Goal: Book appointment/travel/reservation

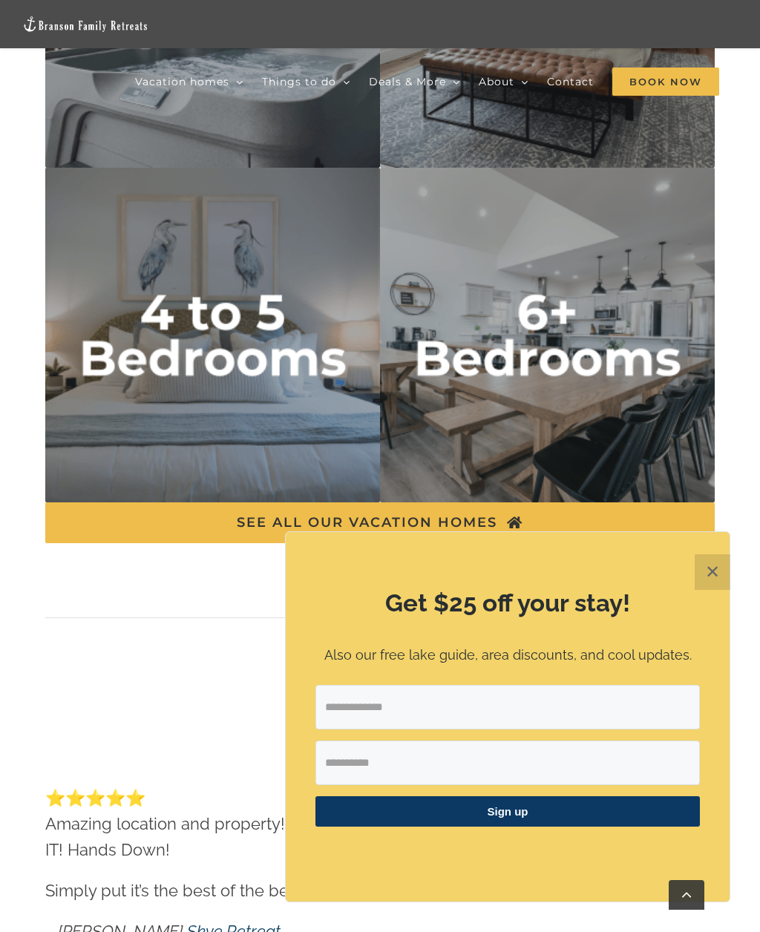
scroll to position [5658, 0]
click at [508, 375] on img "6 plus bedrooms" at bounding box center [547, 334] width 335 height 335
click at [519, 333] on img "6 plus bedrooms" at bounding box center [547, 334] width 335 height 335
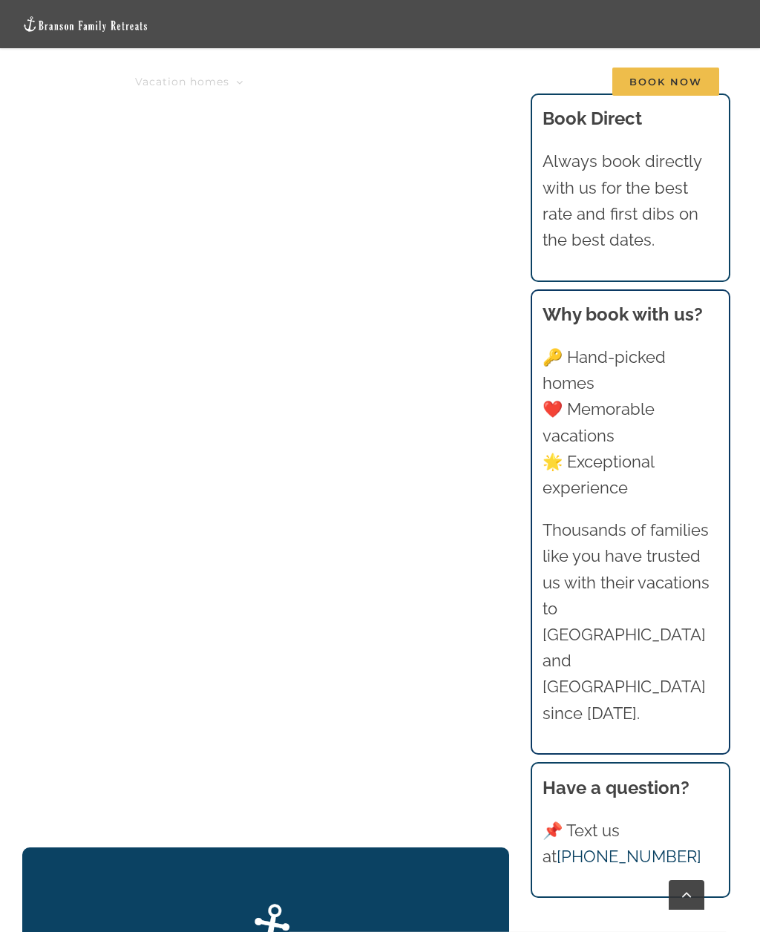
scroll to position [1853, 0]
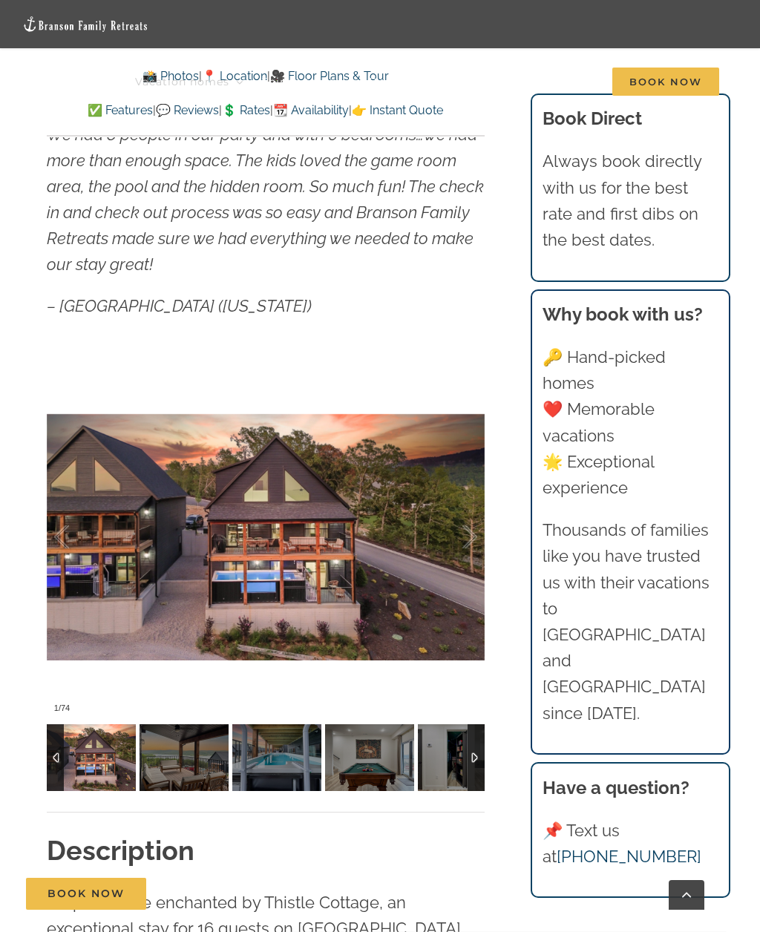
scroll to position [1246, 0]
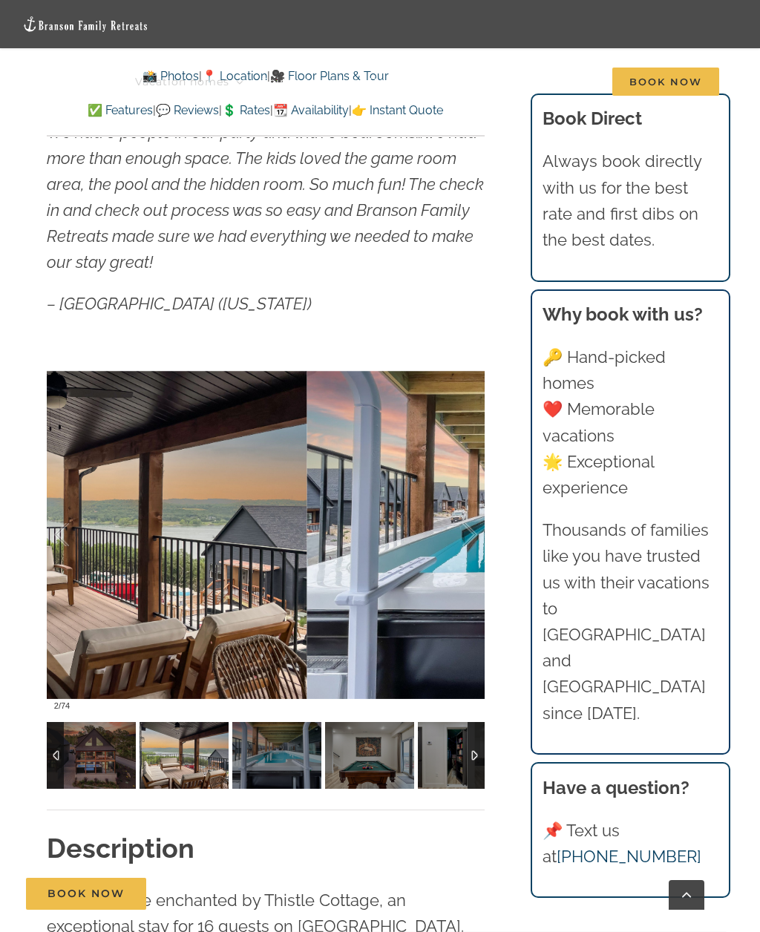
click at [468, 542] on div at bounding box center [454, 535] width 46 height 92
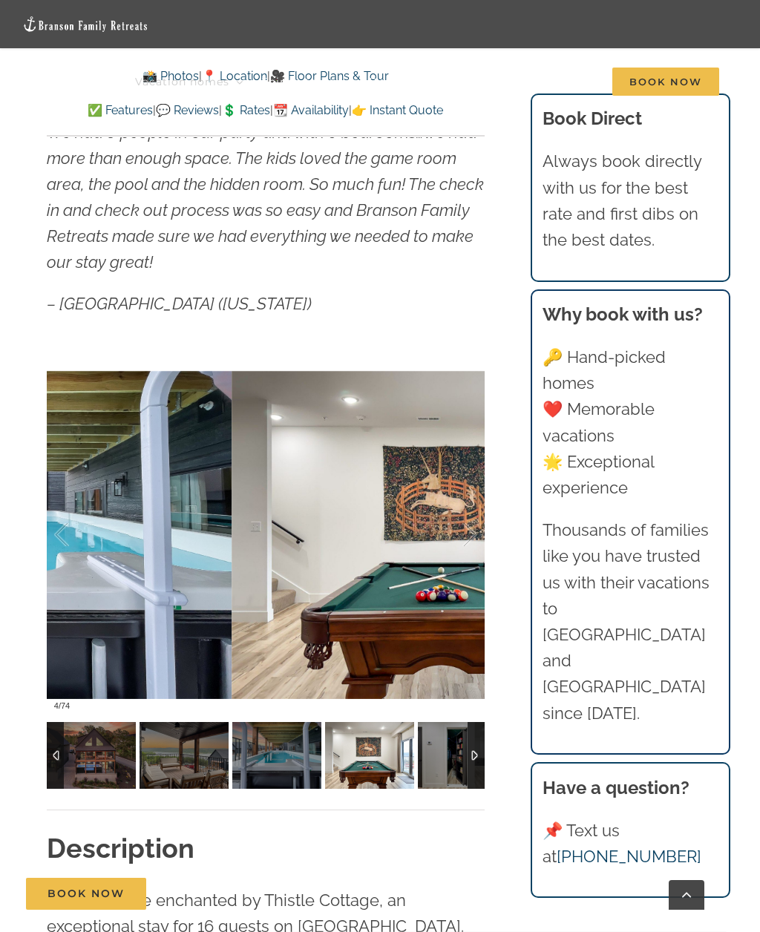
click at [471, 543] on div at bounding box center [454, 535] width 46 height 92
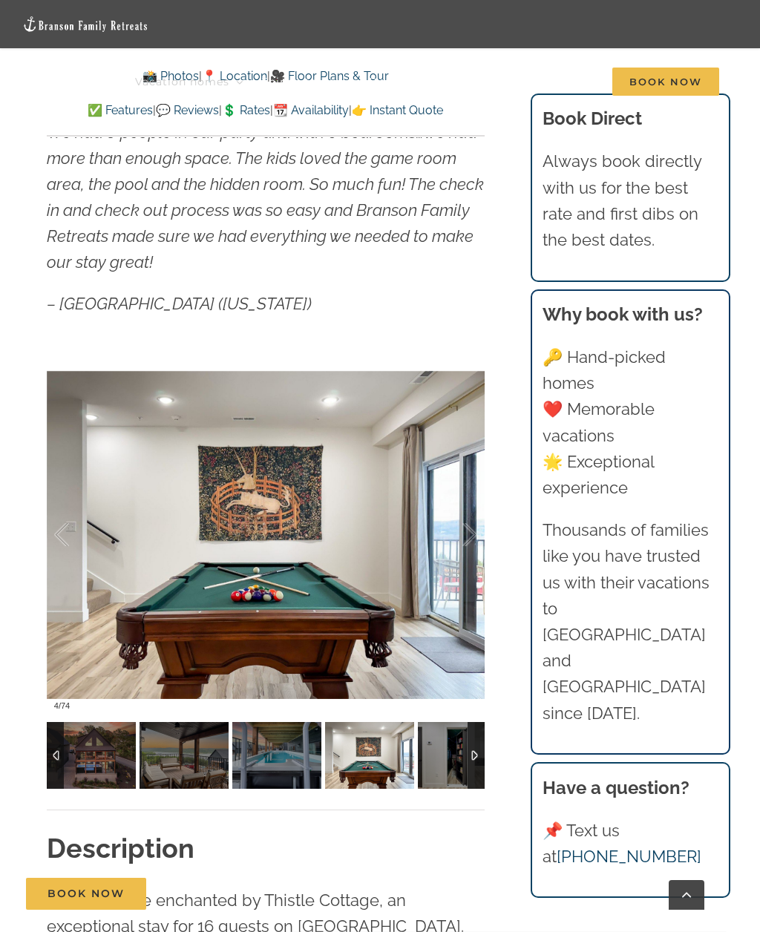
click at [476, 545] on div at bounding box center [454, 535] width 46 height 92
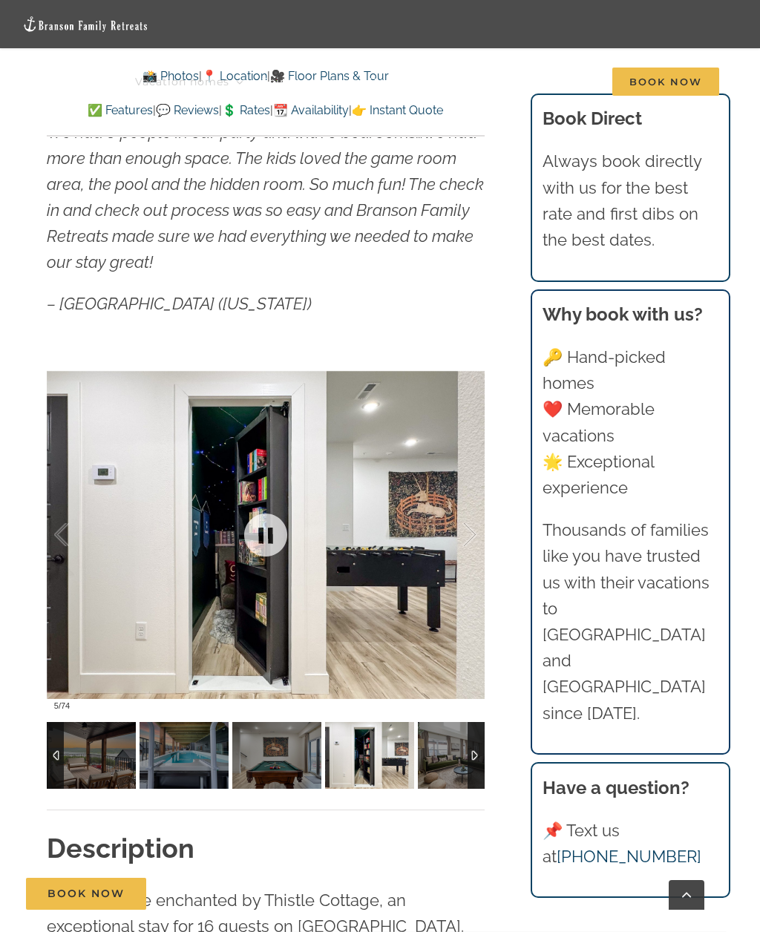
click at [479, 540] on div at bounding box center [266, 535] width 438 height 367
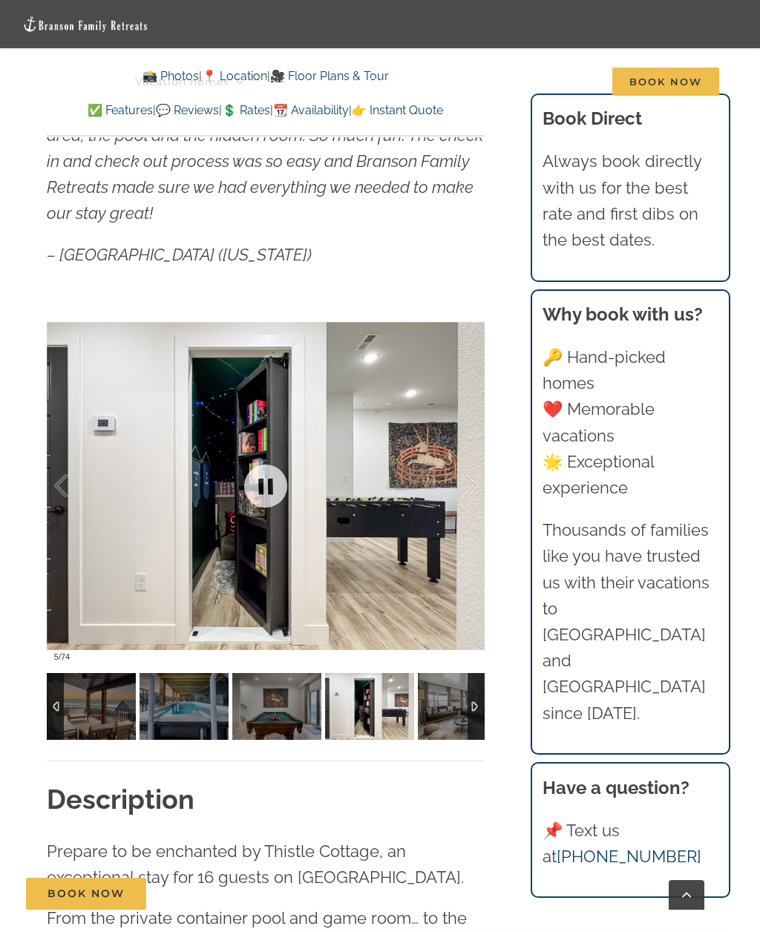
scroll to position [1294, 0]
